Goal: Information Seeking & Learning: Learn about a topic

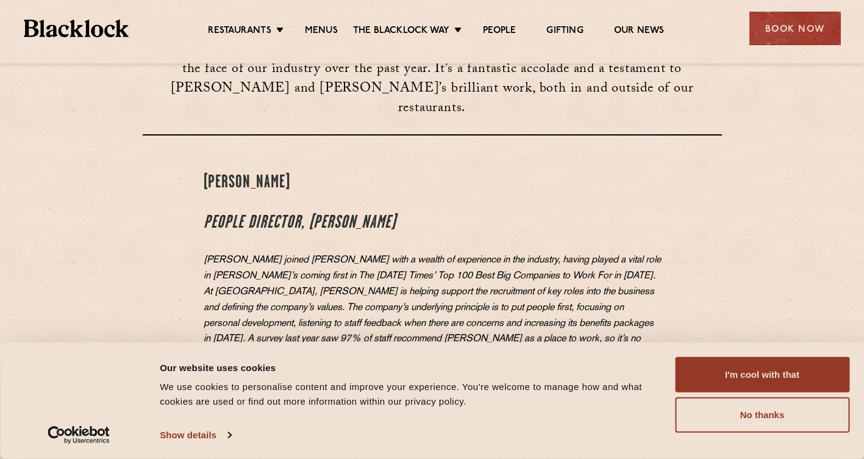
scroll to position [183, 0]
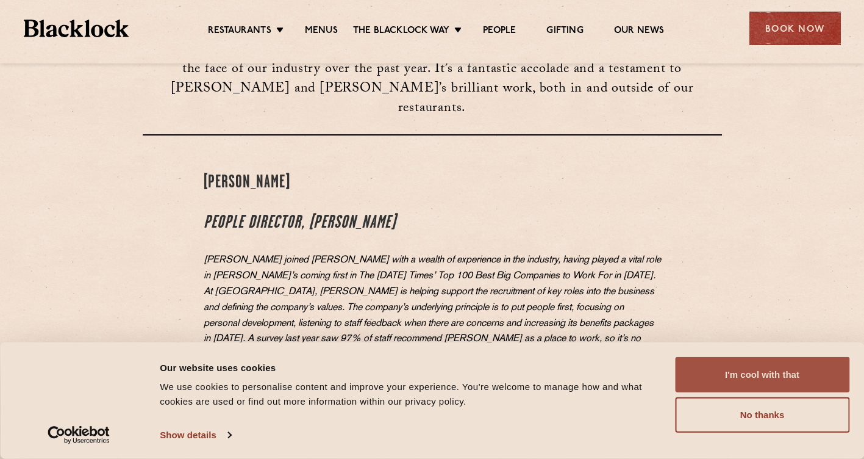
click at [724, 373] on button "I'm cool with that" at bounding box center [762, 374] width 174 height 35
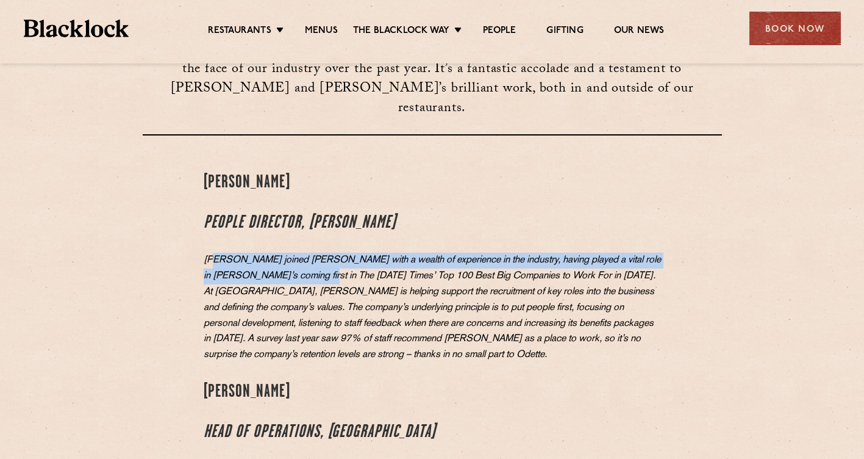
drag, startPoint x: 215, startPoint y: 216, endPoint x: 324, endPoint y: 230, distance: 110.7
click at [324, 256] on em "[PERSON_NAME] joined [PERSON_NAME] with a wealth of experience in the industry,…" at bounding box center [432, 308] width 457 height 104
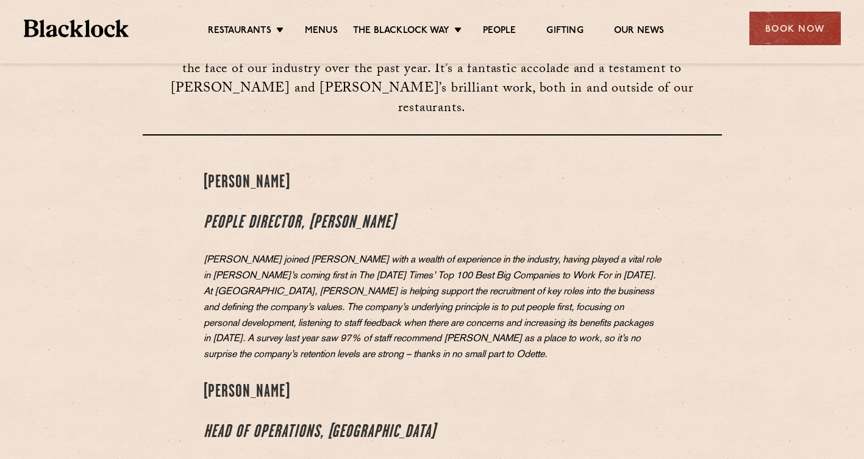
click at [540, 281] on em "[PERSON_NAME] joined [PERSON_NAME] with a wealth of experience in the industry,…" at bounding box center [432, 308] width 457 height 104
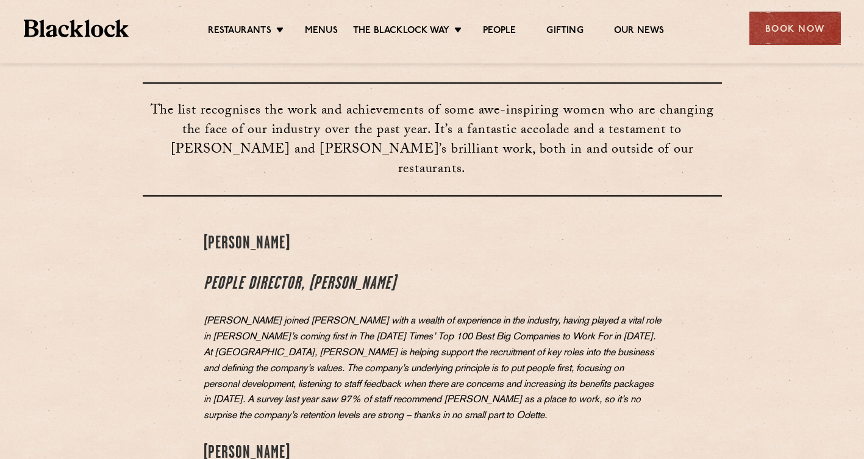
scroll to position [0, 0]
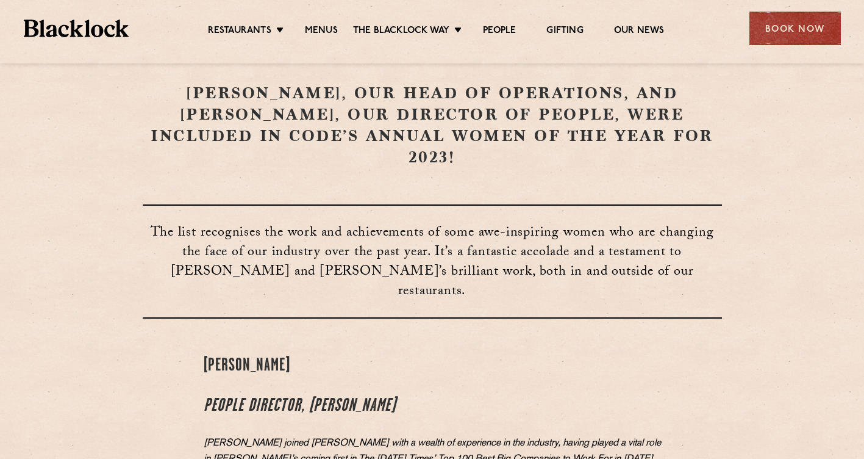
drag, startPoint x: 152, startPoint y: 96, endPoint x: 748, endPoint y: 131, distance: 596.2
click at [748, 131] on section "[PERSON_NAME], our Head of Operations, and [PERSON_NAME], our Director of Peopl…" at bounding box center [432, 124] width 864 height 85
click at [399, 121] on h1 "[PERSON_NAME], our Head of Operations, and [PERSON_NAME], our Director of Peopl…" at bounding box center [432, 124] width 579 height 85
